Goal: Information Seeking & Learning: Learn about a topic

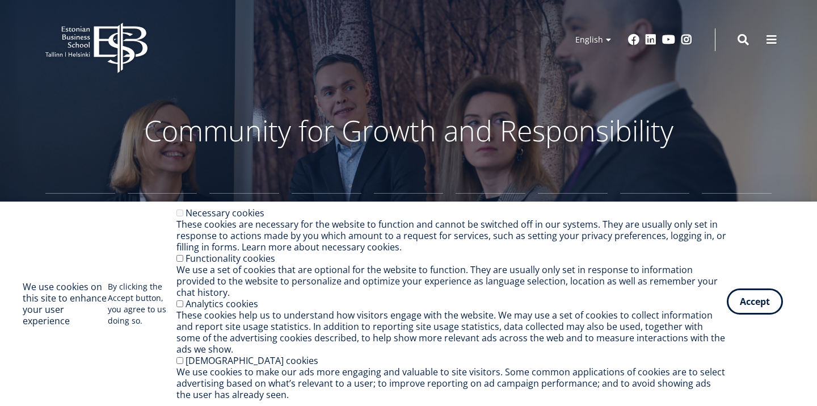
click at [747, 305] on button "Accept" at bounding box center [755, 301] width 56 height 26
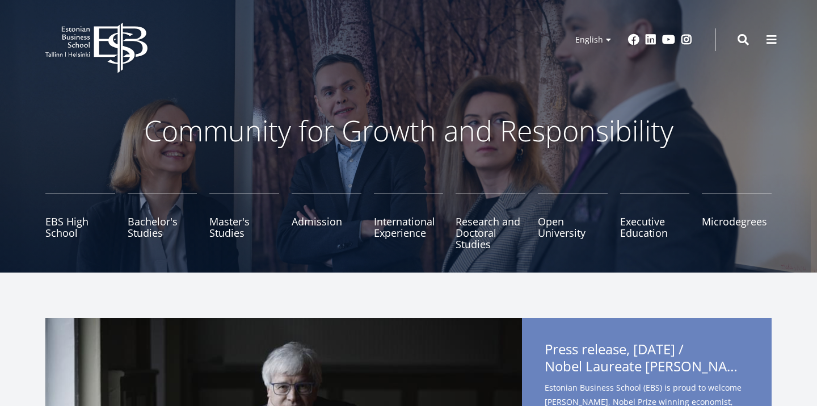
click at [91, 68] on icon "EBS Logo Created with Sketch." at bounding box center [96, 48] width 102 height 51
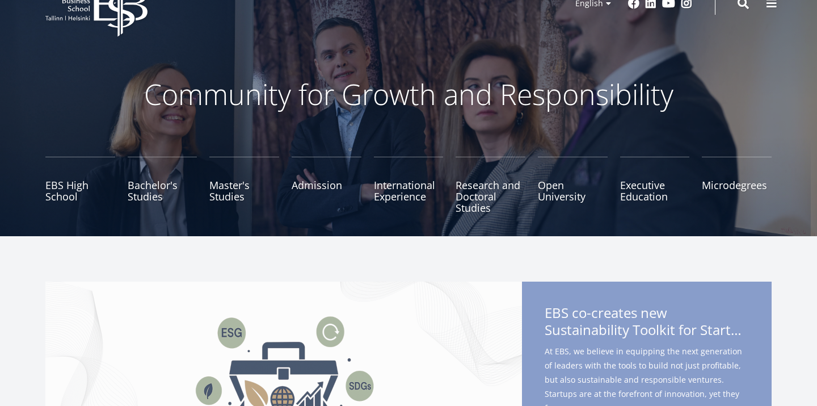
scroll to position [41, 0]
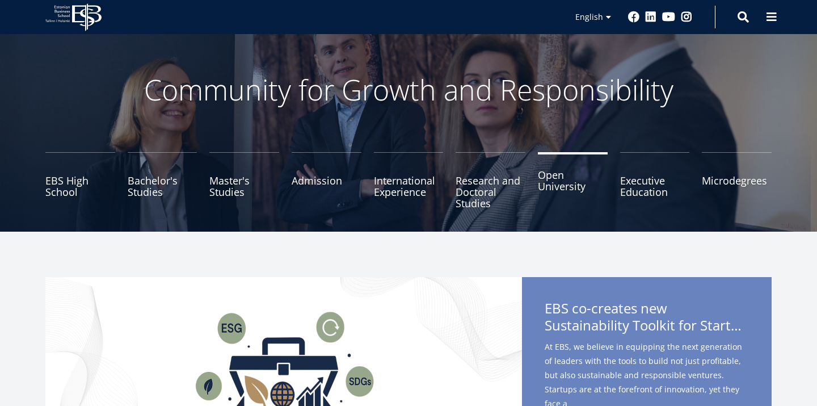
click at [557, 191] on link "Open University" at bounding box center [573, 180] width 70 height 57
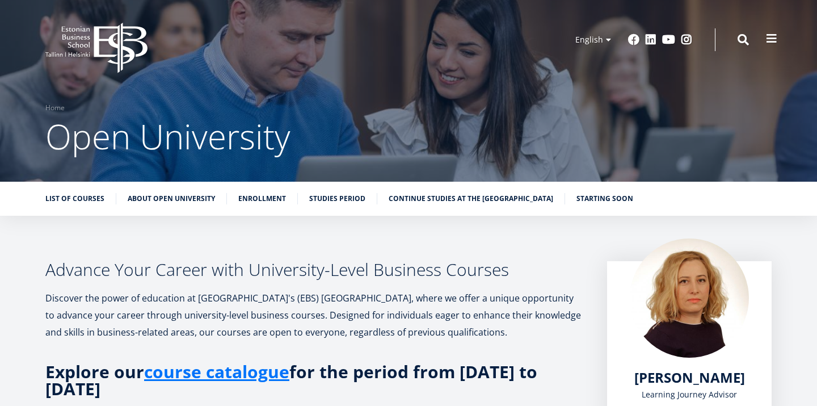
click at [766, 47] on button at bounding box center [772, 38] width 23 height 23
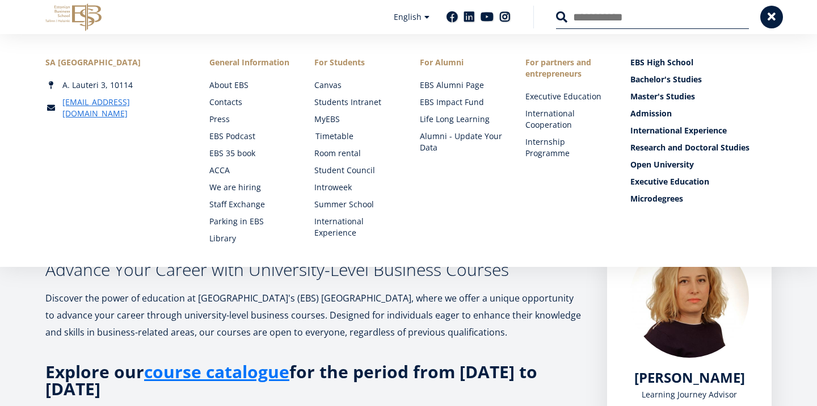
click at [332, 136] on link "Timetable" at bounding box center [357, 136] width 83 height 11
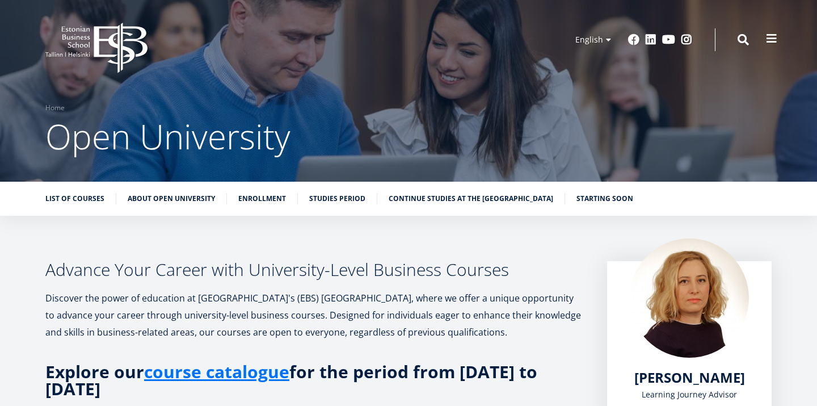
click at [771, 37] on span at bounding box center [771, 38] width 11 height 11
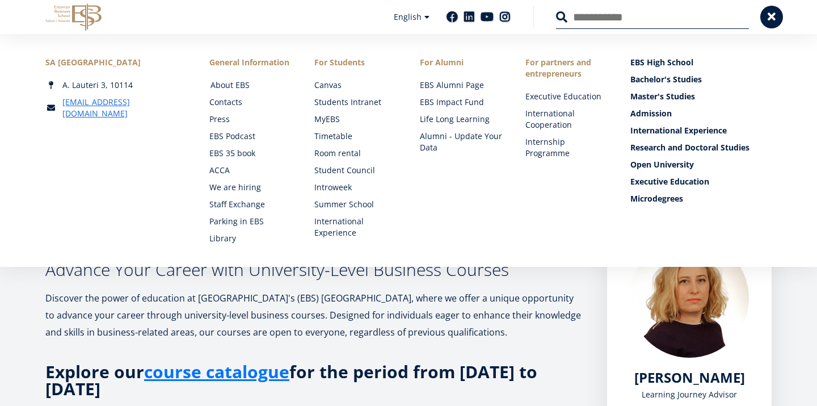
click at [238, 80] on link "About EBS" at bounding box center [252, 84] width 83 height 11
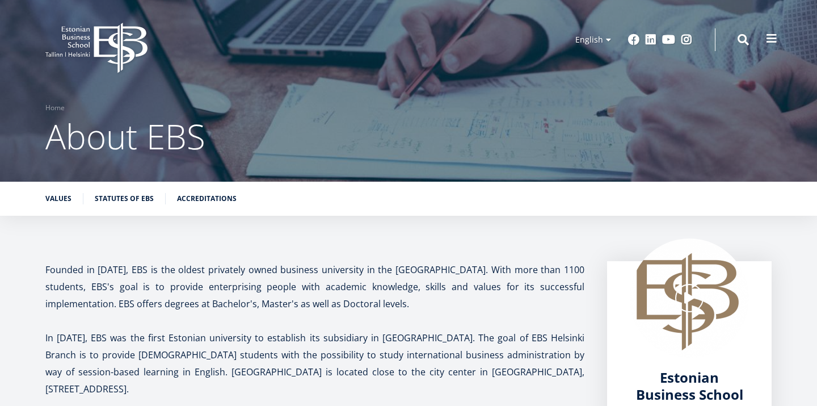
click at [765, 36] on button at bounding box center [772, 38] width 23 height 23
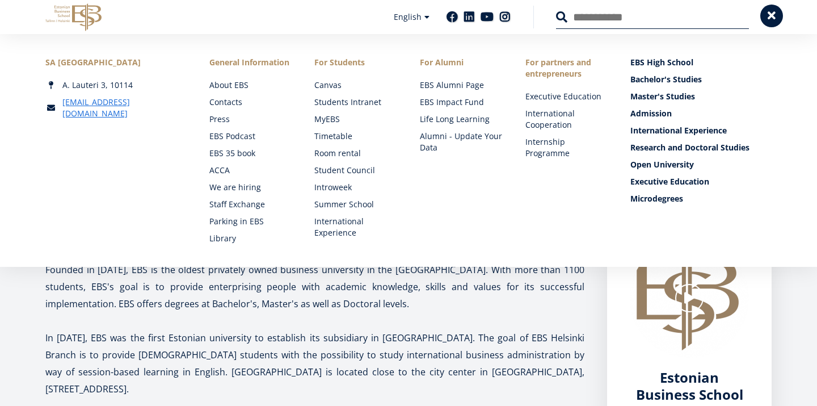
click at [778, 20] on button at bounding box center [772, 16] width 23 height 23
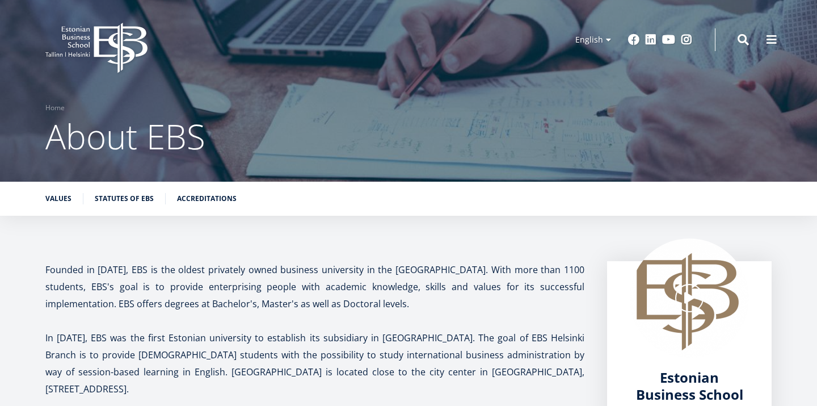
click at [218, 188] on div "Values Statutes of EBS Accreditations" at bounding box center [408, 199] width 817 height 34
click at [218, 200] on link "Accreditations" at bounding box center [207, 197] width 60 height 11
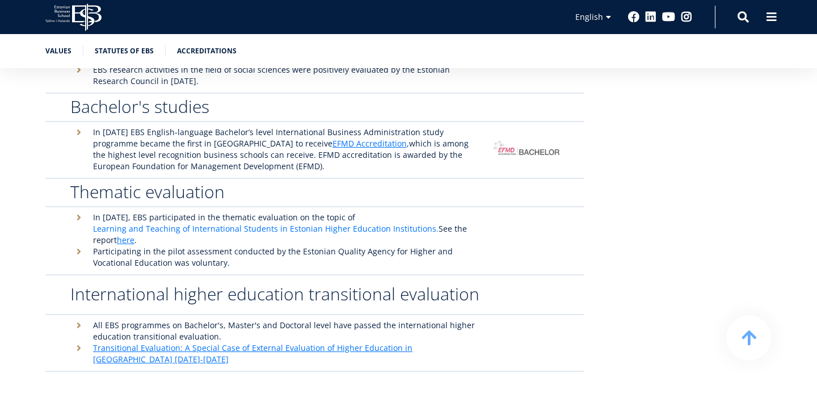
scroll to position [2938, 0]
click at [768, 19] on span at bounding box center [771, 15] width 11 height 11
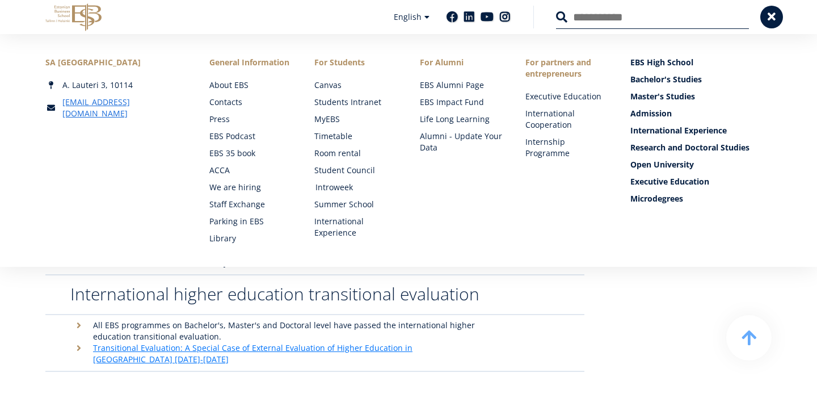
click at [342, 189] on link "Introweek" at bounding box center [357, 187] width 83 height 11
